Goal: Task Accomplishment & Management: Manage account settings

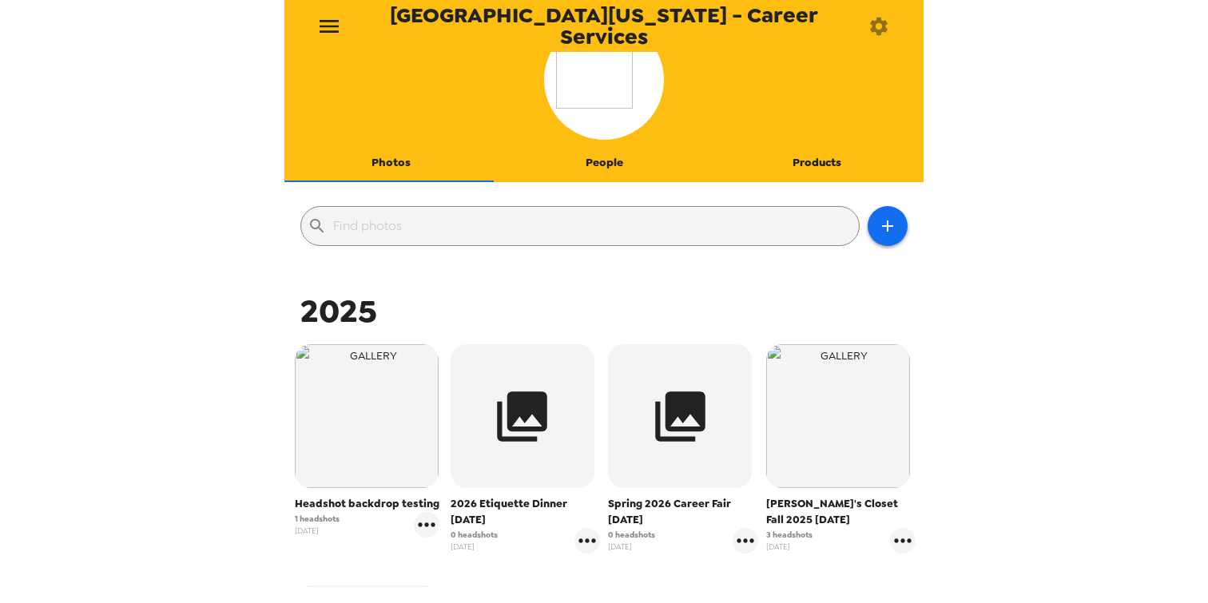
scroll to position [45, 0]
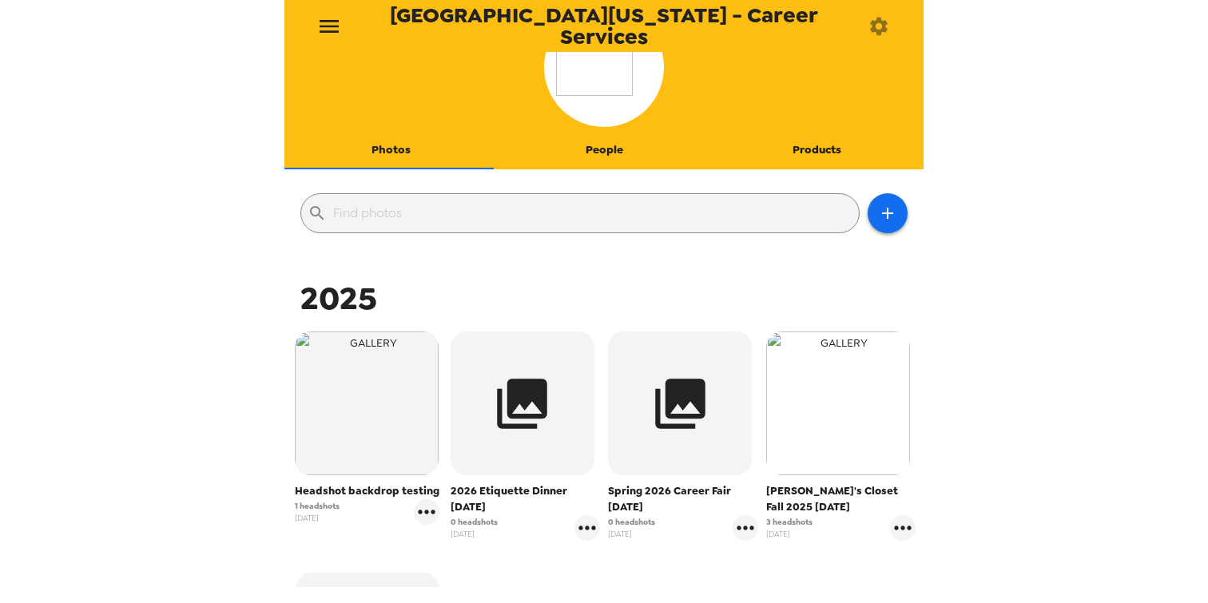
click at [829, 409] on img "button" at bounding box center [838, 404] width 144 height 144
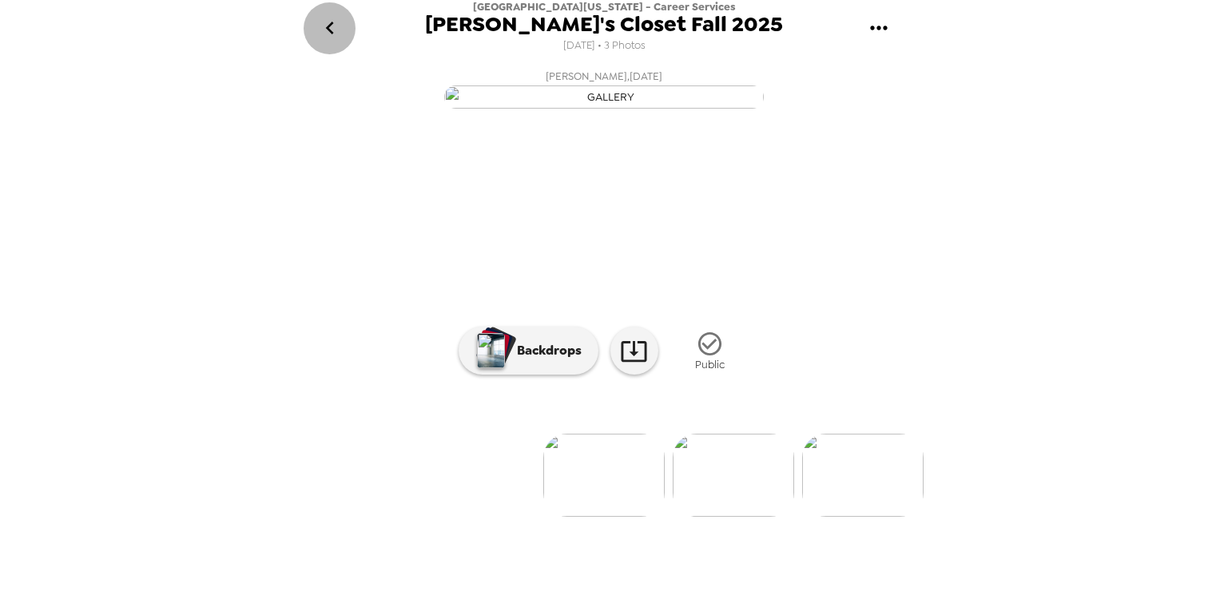
click at [328, 25] on icon "go back" at bounding box center [330, 28] width 26 height 26
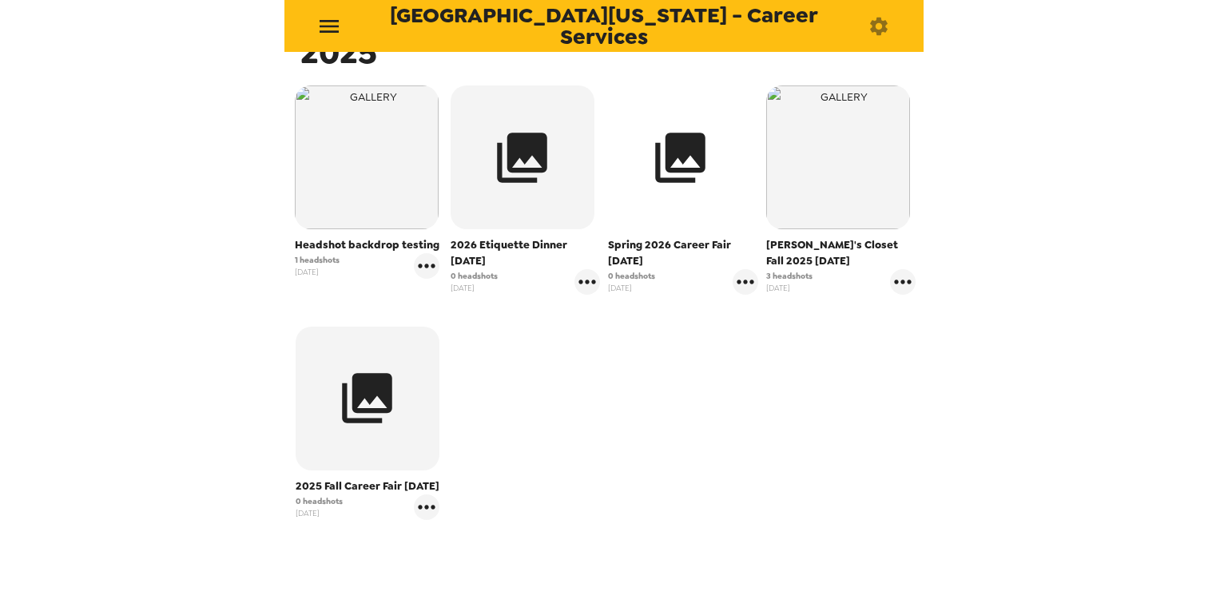
scroll to position [289, 0]
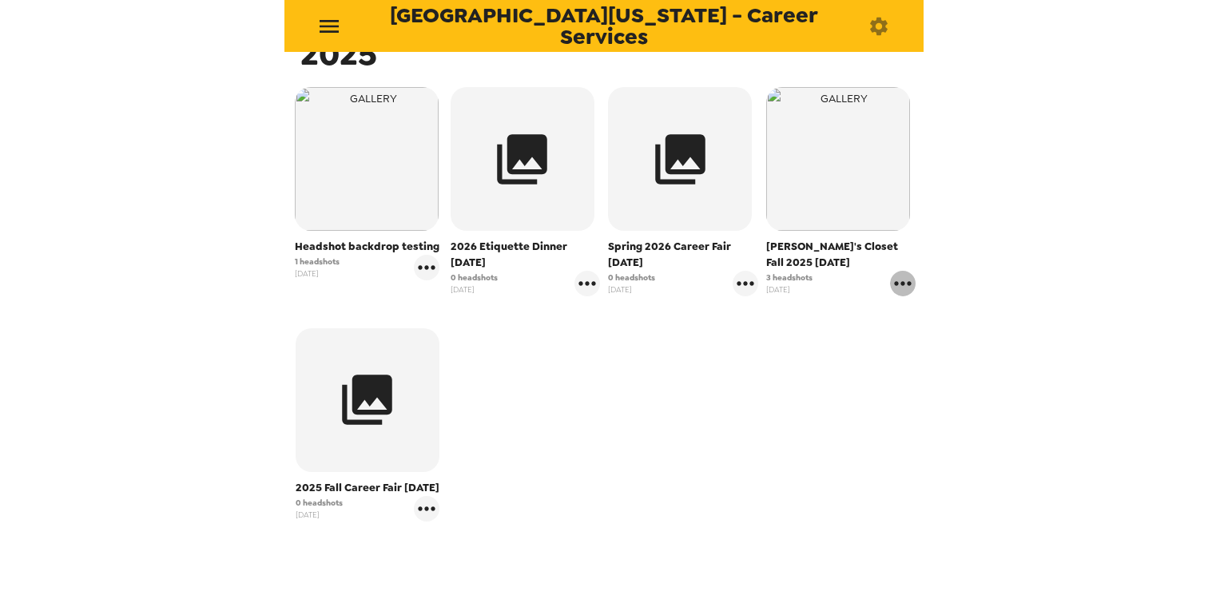
click at [890, 288] on icon "gallery menu" at bounding box center [903, 284] width 26 height 26
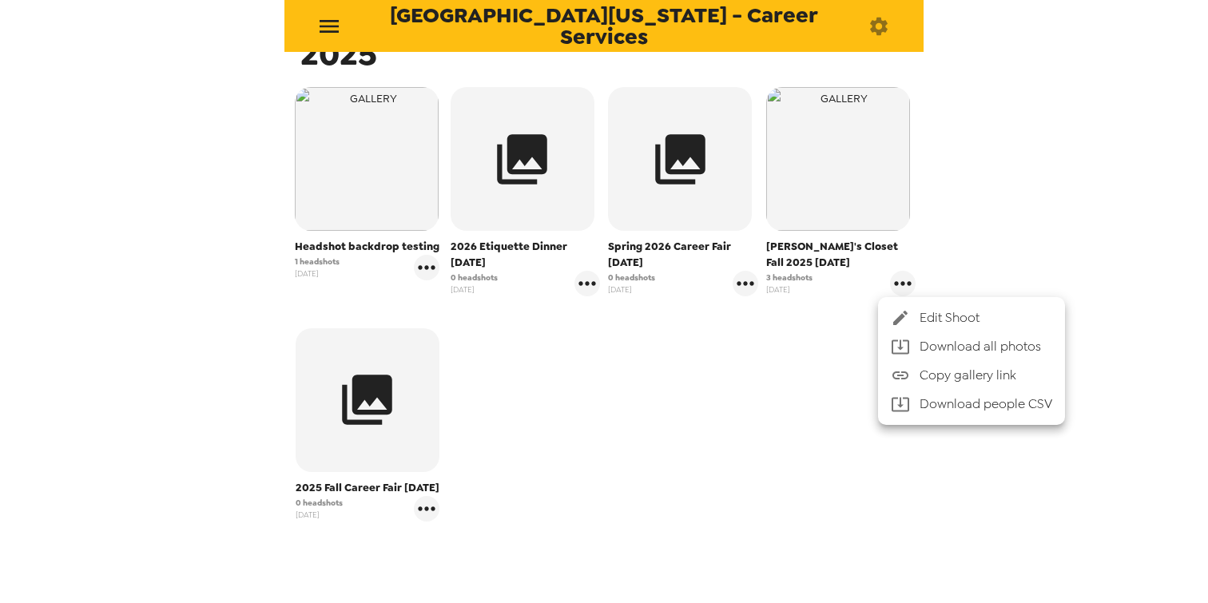
click at [923, 312] on span "Edit Shoot" at bounding box center [986, 317] width 133 height 19
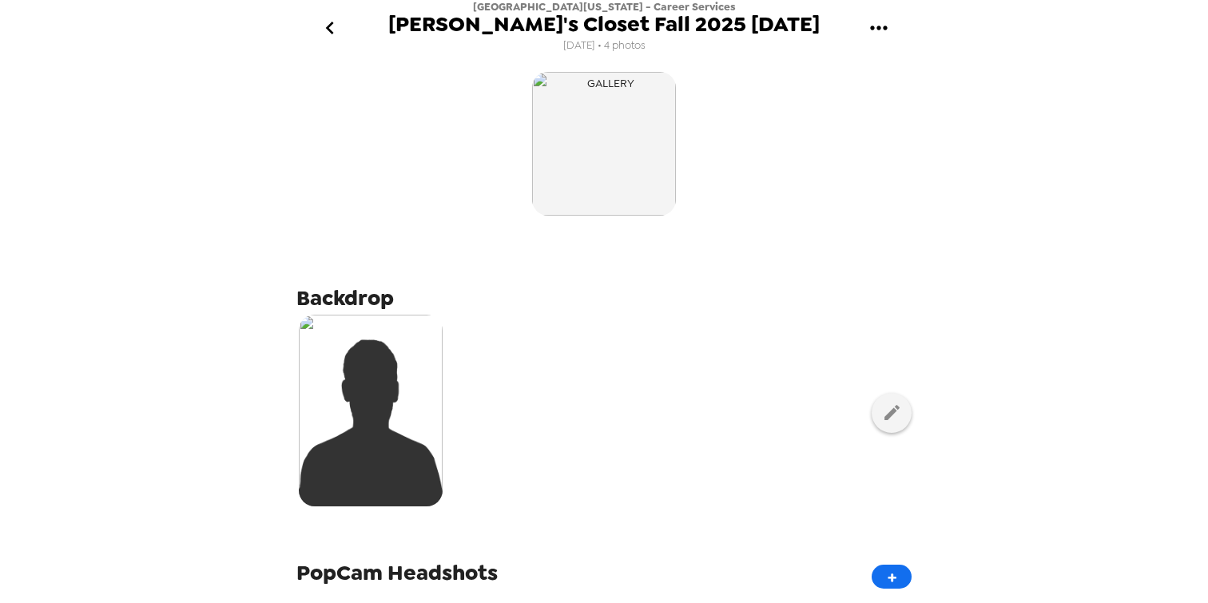
click at [877, 28] on icon "gallery menu" at bounding box center [878, 28] width 17 height 4
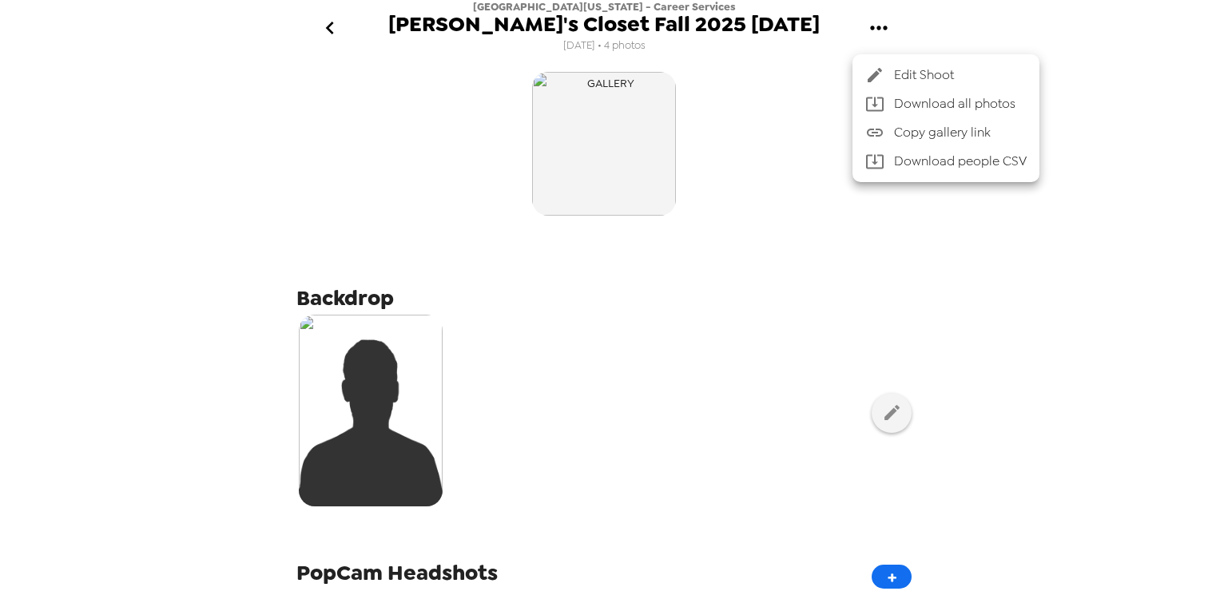
click at [844, 133] on div at bounding box center [604, 301] width 1208 height 603
